Goal: Use online tool/utility: Utilize a website feature to perform a specific function

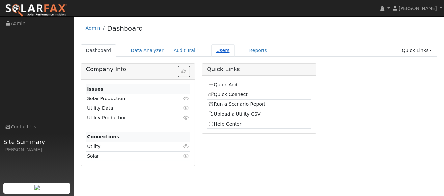
click at [212, 51] on link "Users" at bounding box center [223, 51] width 23 height 12
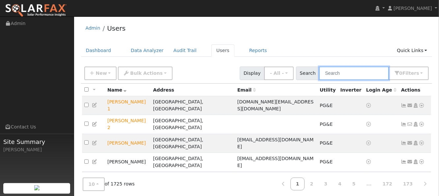
click at [341, 72] on input "text" at bounding box center [354, 74] width 70 height 14
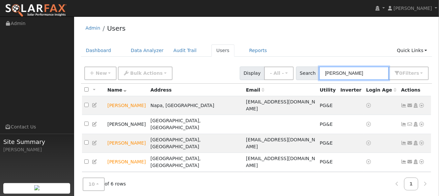
type input "[PERSON_NAME]"
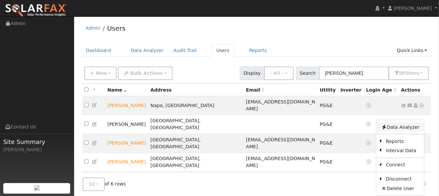
click at [399, 123] on link "Data Analyzer" at bounding box center [401, 127] width 48 height 9
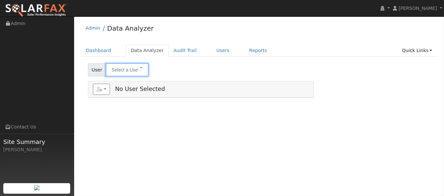
type input "[PERSON_NAME]"
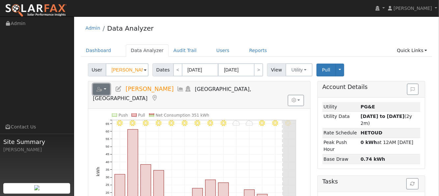
click at [98, 93] on button "button" at bounding box center [101, 89] width 17 height 11
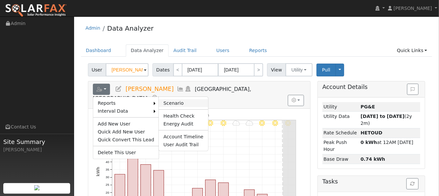
click at [163, 100] on link "Scenario" at bounding box center [183, 103] width 49 height 8
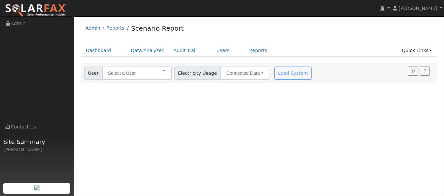
type input "[PERSON_NAME]"
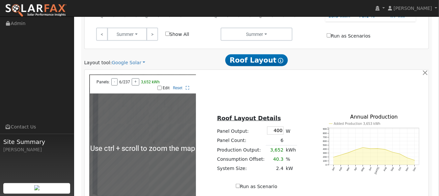
scroll to position [264, 0]
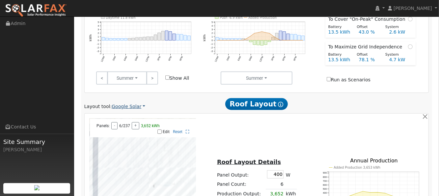
click at [133, 103] on link "Google Solar" at bounding box center [129, 106] width 34 height 7
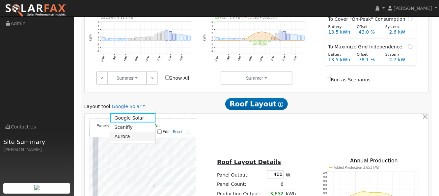
click at [122, 132] on link "Aurora" at bounding box center [133, 136] width 46 height 9
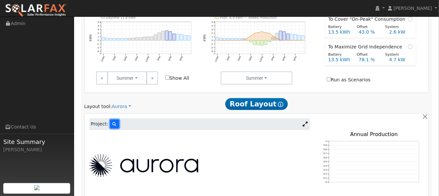
click at [110, 120] on button at bounding box center [114, 124] width 9 height 9
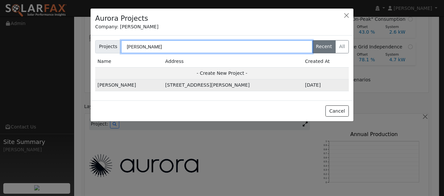
type input "[PERSON_NAME]"
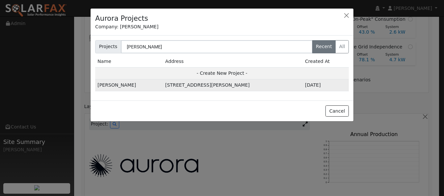
click at [165, 83] on td "[STREET_ADDRESS][PERSON_NAME]" at bounding box center [233, 85] width 140 height 12
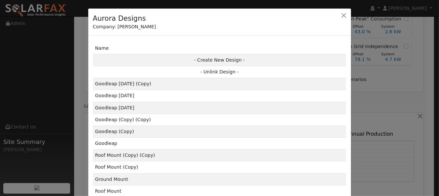
scroll to position [264, 0]
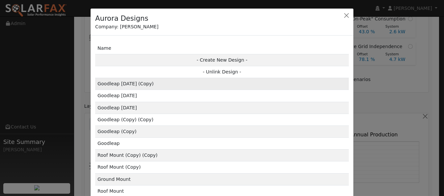
click at [135, 83] on td "Goodleap [DATE] (Copy)" at bounding box center [222, 84] width 254 height 12
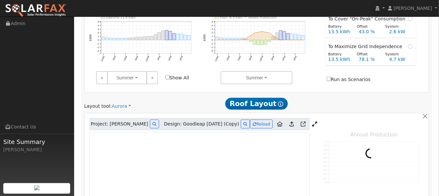
type input "18230"
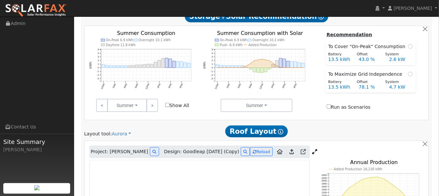
scroll to position [280, 0]
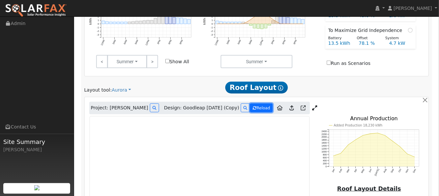
click at [254, 104] on button "Reload" at bounding box center [261, 108] width 23 height 9
click at [290, 105] on icon at bounding box center [292, 107] width 4 height 5
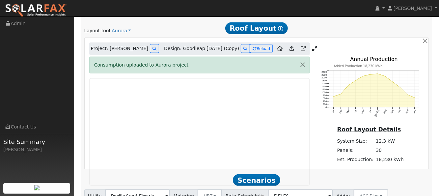
scroll to position [324, 0]
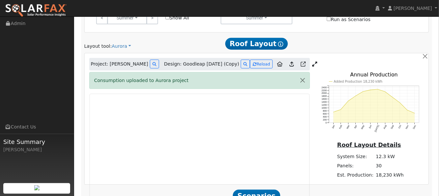
click at [310, 59] on link at bounding box center [315, 64] width 10 height 10
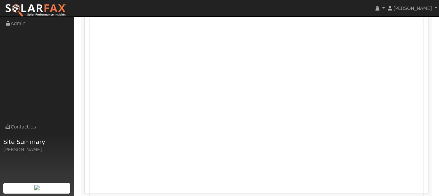
scroll to position [492, 0]
